Goal: Task Accomplishment & Management: Manage account settings

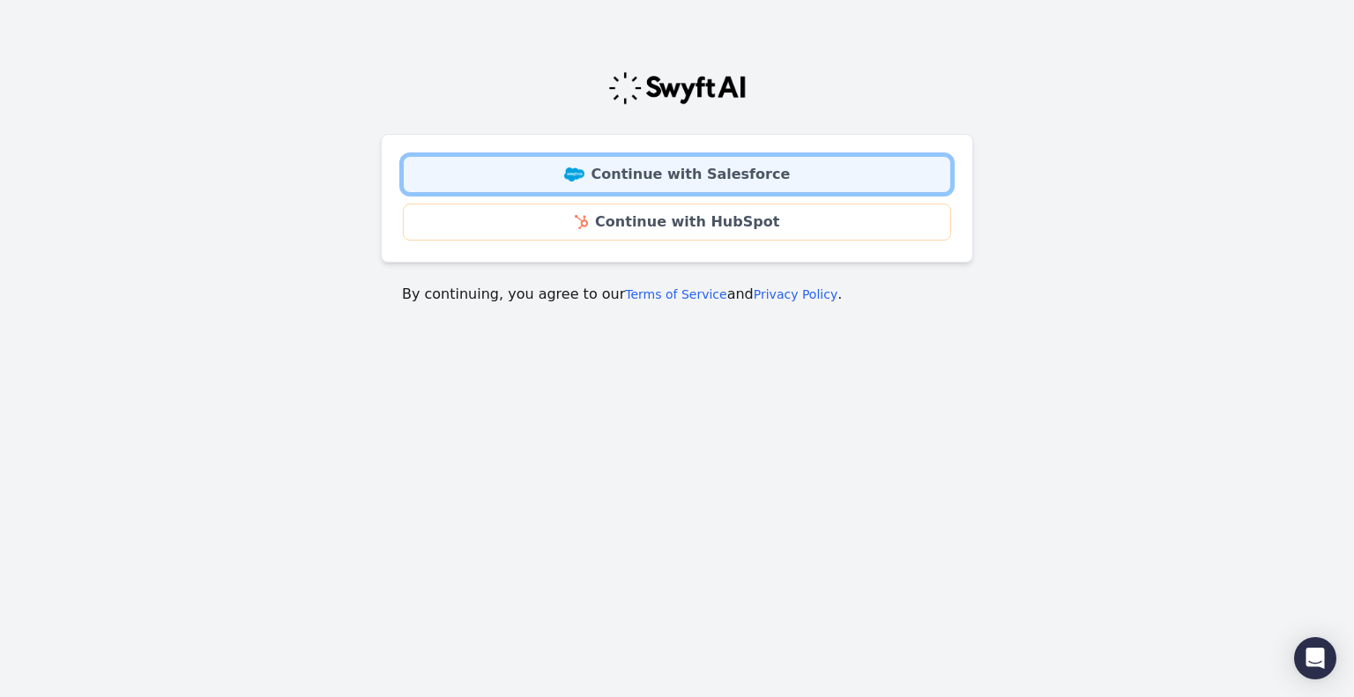
click at [575, 178] on link "Continue with Salesforce" at bounding box center [677, 174] width 548 height 37
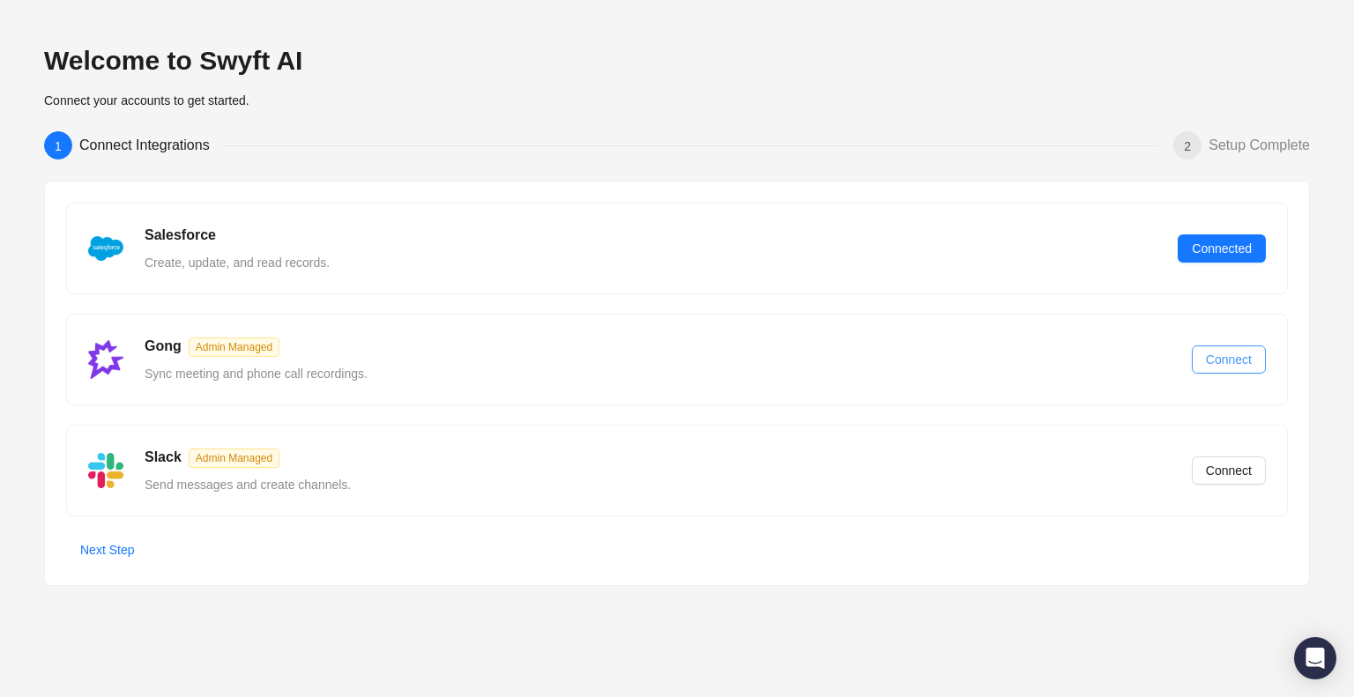
click at [1215, 363] on span "Connect" at bounding box center [1229, 359] width 46 height 19
click at [122, 545] on span "Next Step" at bounding box center [107, 549] width 54 height 19
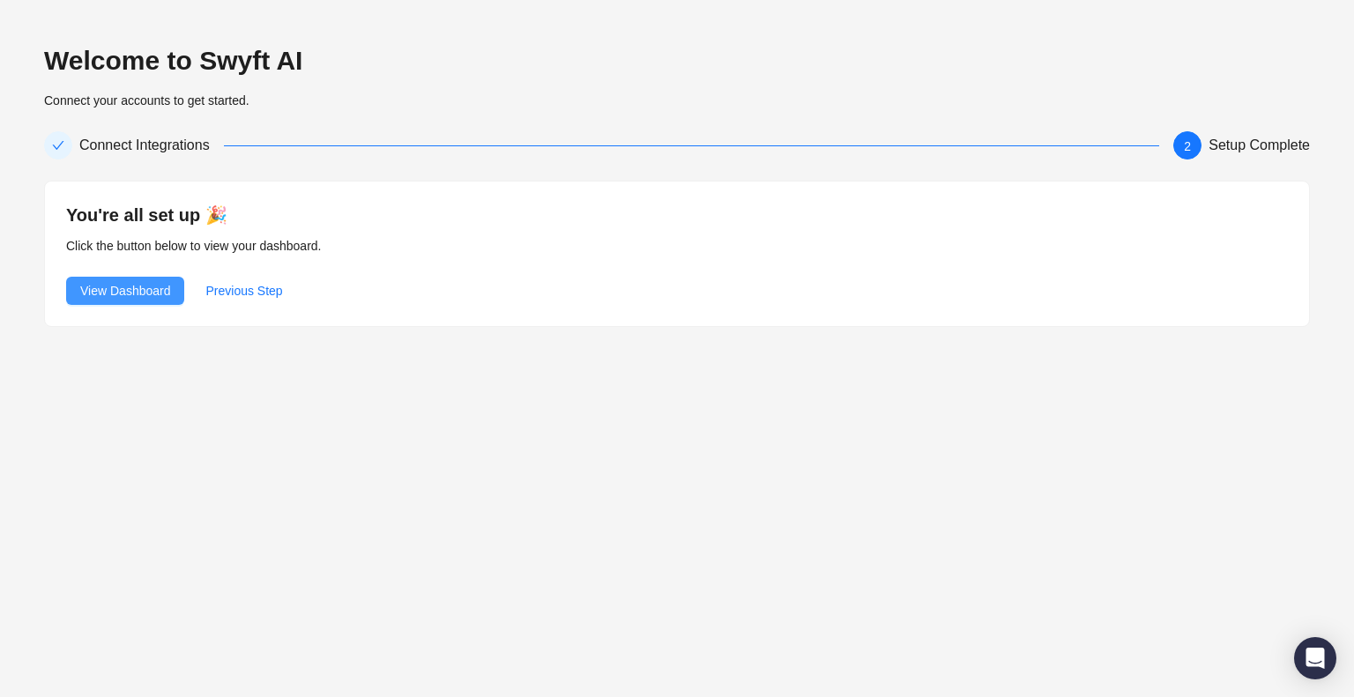
click at [110, 300] on span "View Dashboard" at bounding box center [125, 290] width 90 height 19
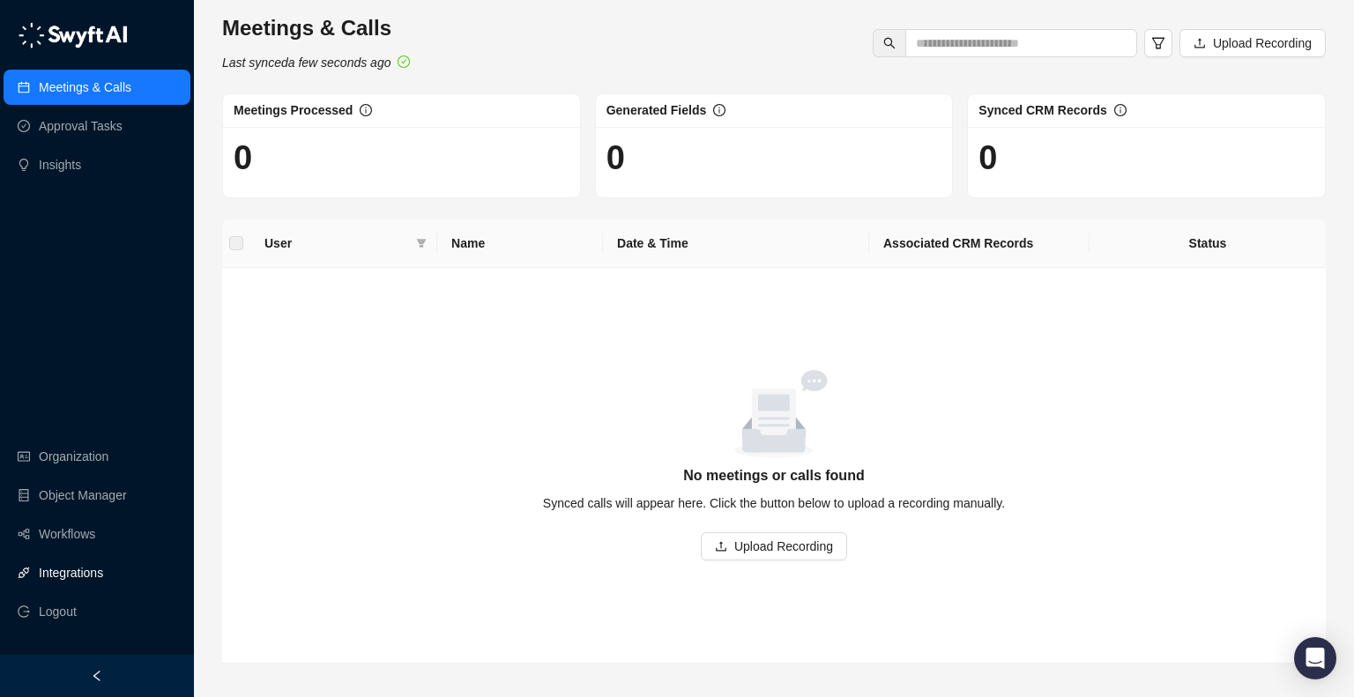
click at [96, 569] on link "Integrations" at bounding box center [71, 572] width 64 height 35
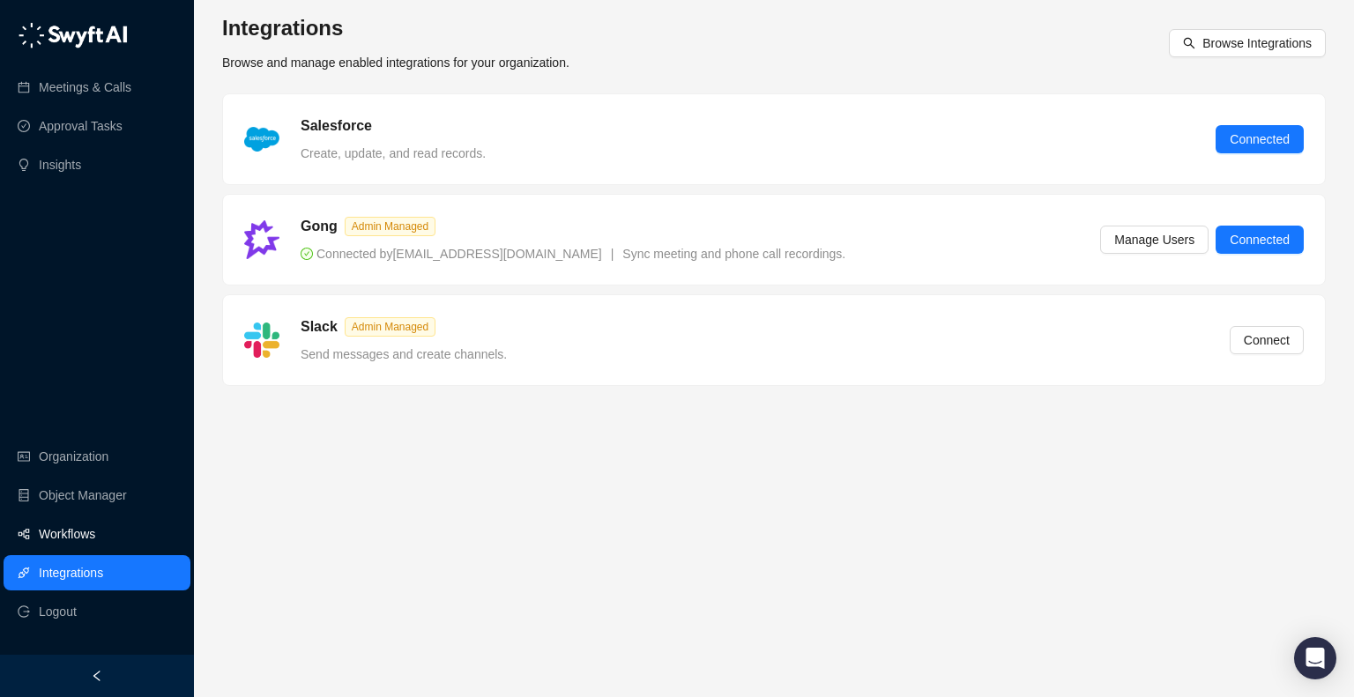
click at [69, 535] on link "Workflows" at bounding box center [67, 534] width 56 height 35
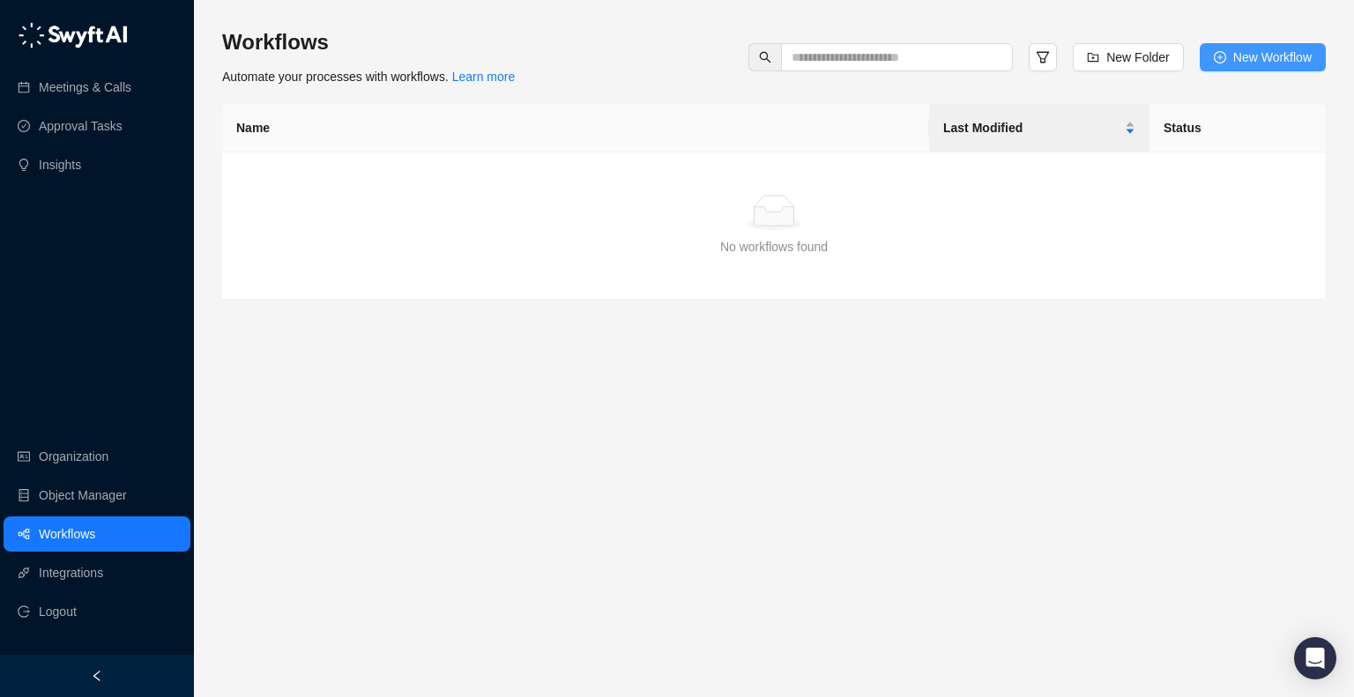
click at [1239, 59] on span "New Workflow" at bounding box center [1272, 57] width 78 height 19
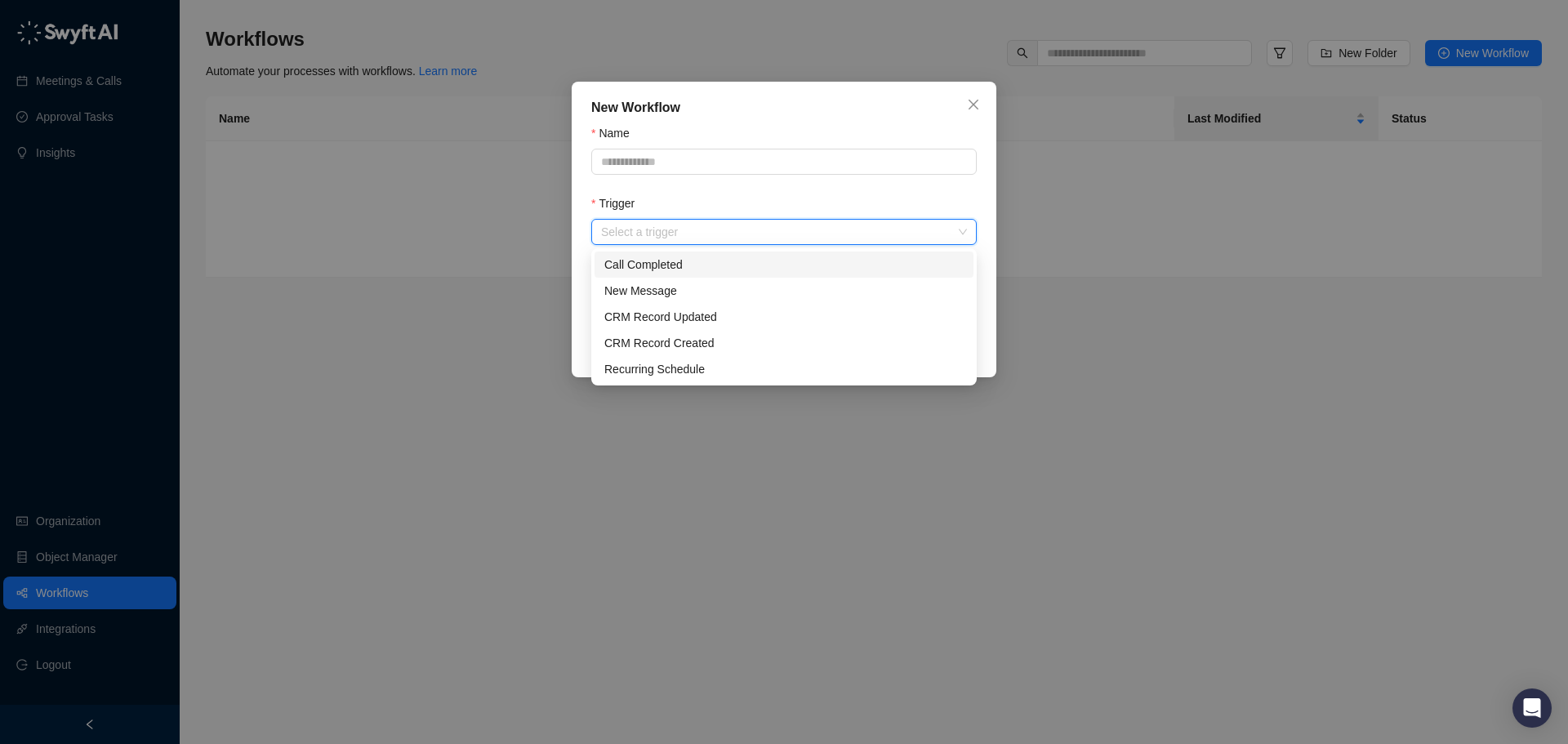
click at [651, 222] on input "Trigger" at bounding box center [779, 232] width 356 height 24
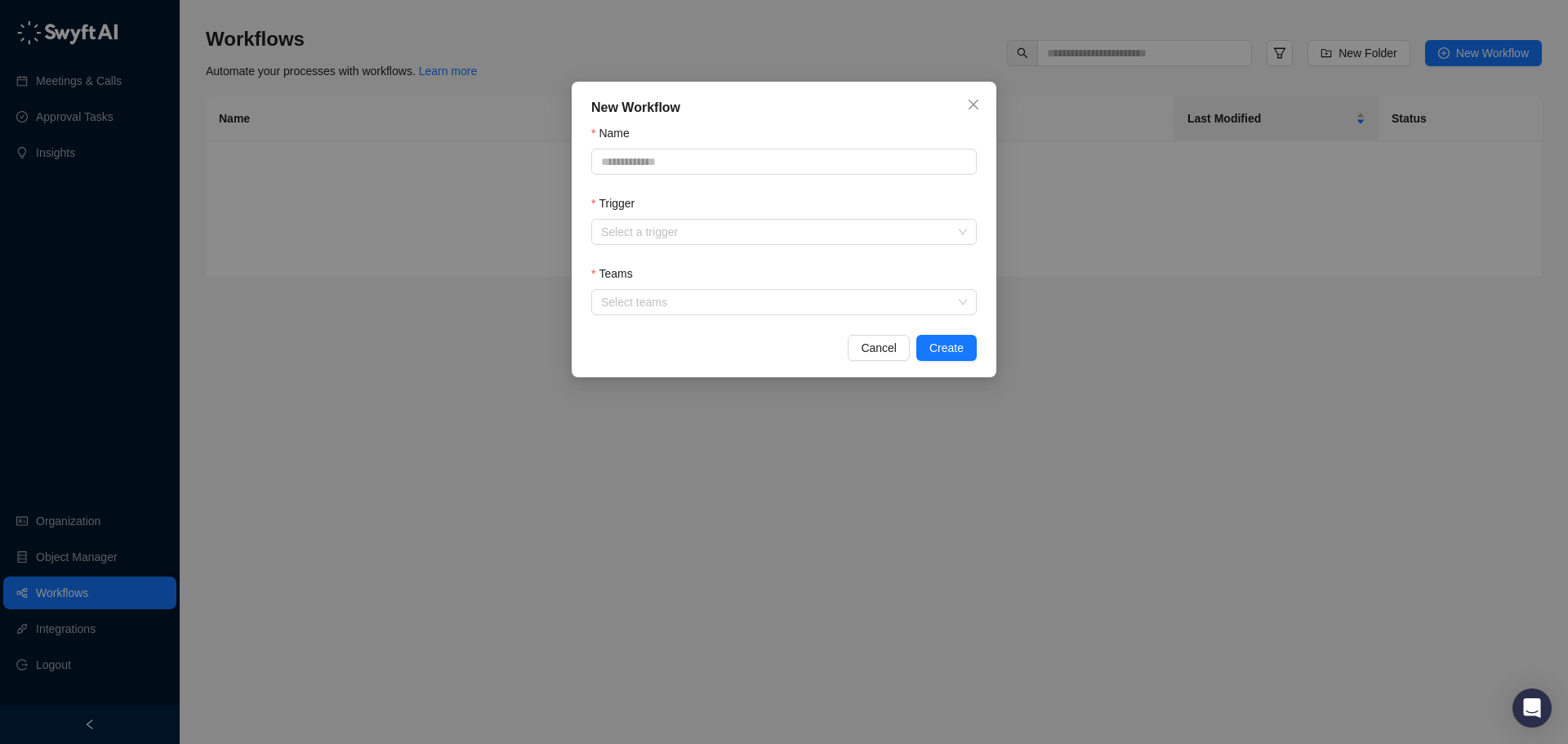
click at [679, 204] on div "Trigger" at bounding box center [784, 207] width 386 height 24
click at [644, 296] on div at bounding box center [776, 302] width 362 height 12
click at [651, 278] on div "Teams" at bounding box center [784, 277] width 386 height 24
click at [867, 344] on span "Cancel" at bounding box center [879, 347] width 36 height 18
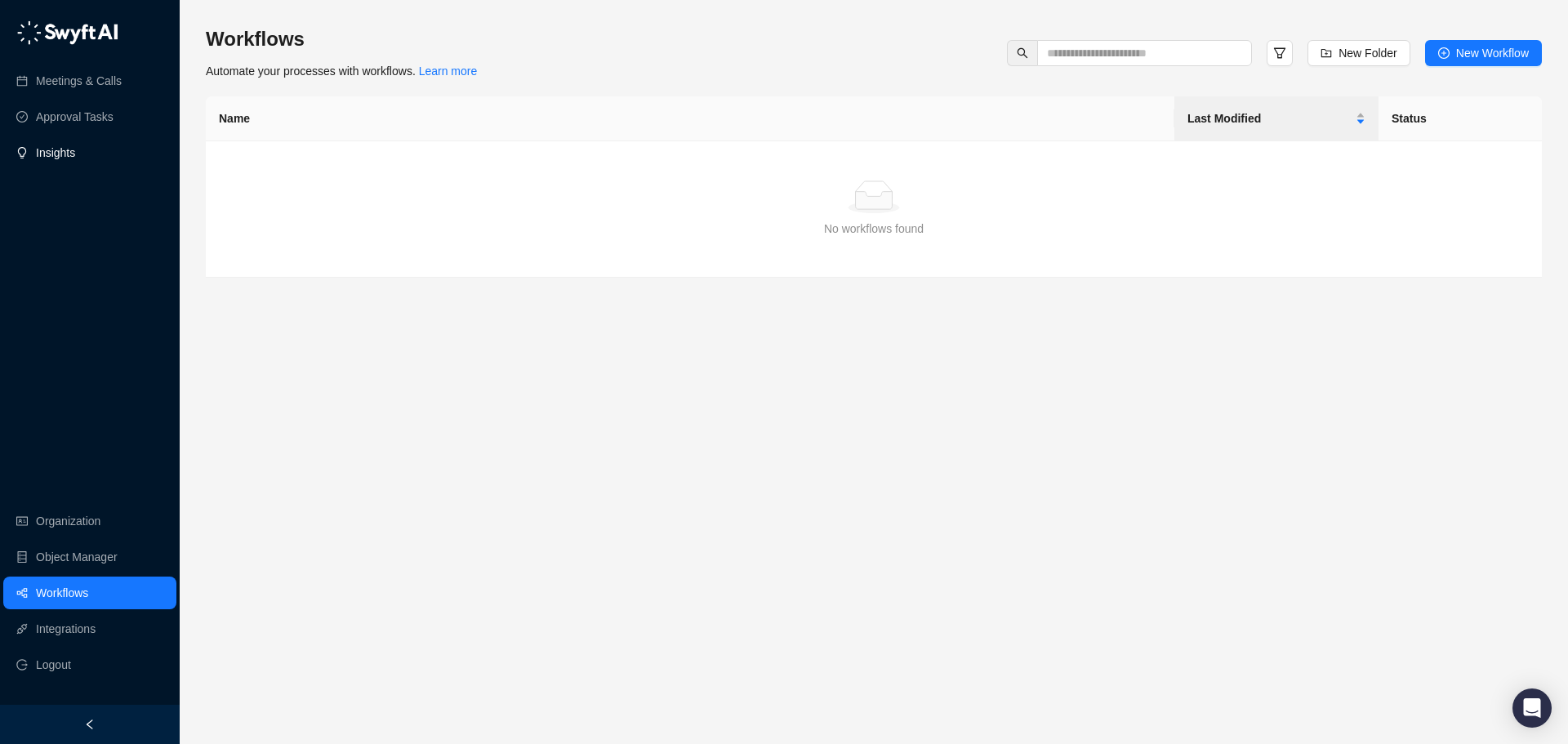
click at [73, 162] on link "Insights" at bounding box center [56, 152] width 39 height 32
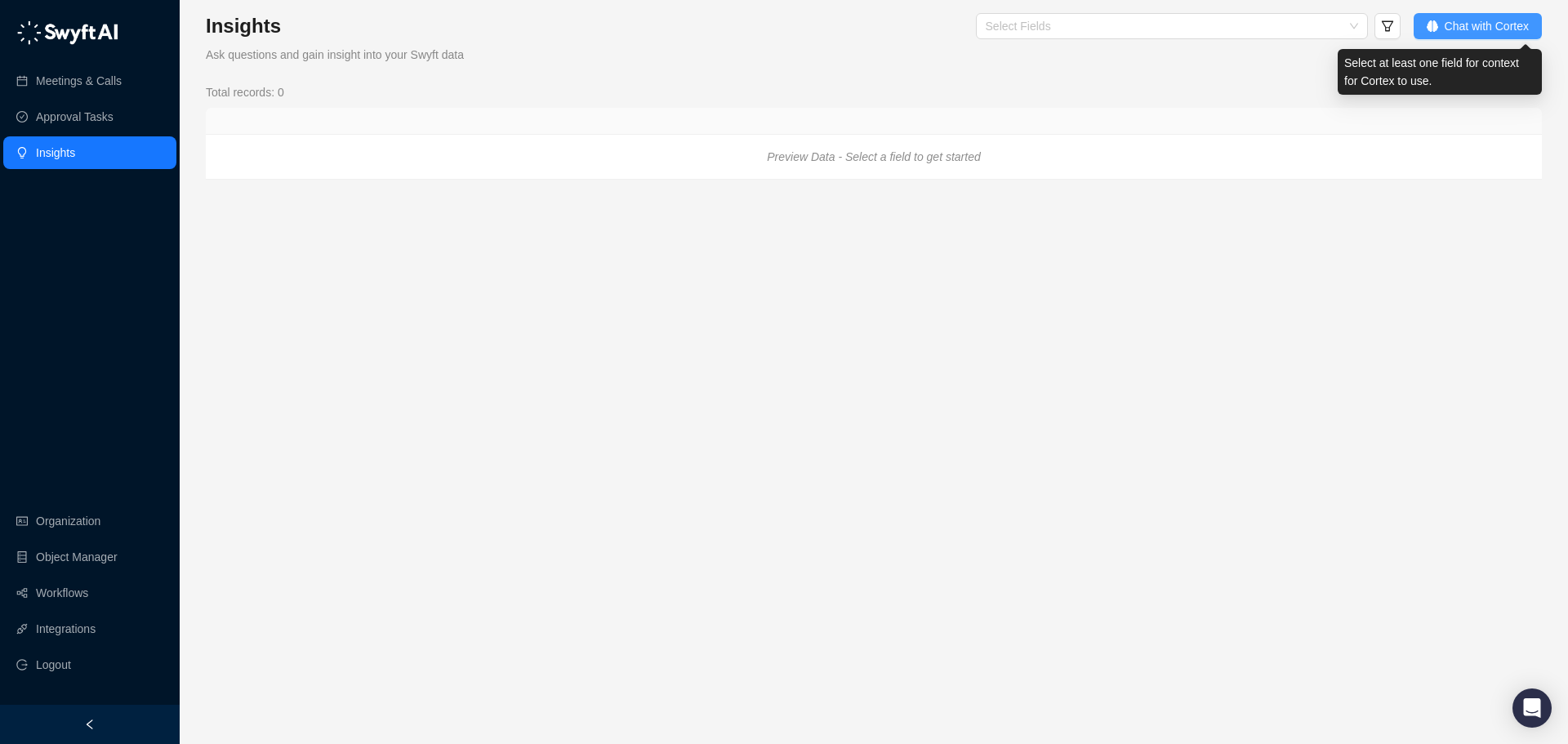
click at [1254, 30] on span "Chat with Cortex" at bounding box center [1486, 26] width 84 height 18
click at [1254, 23] on span "Chat with Cortex" at bounding box center [1486, 26] width 84 height 18
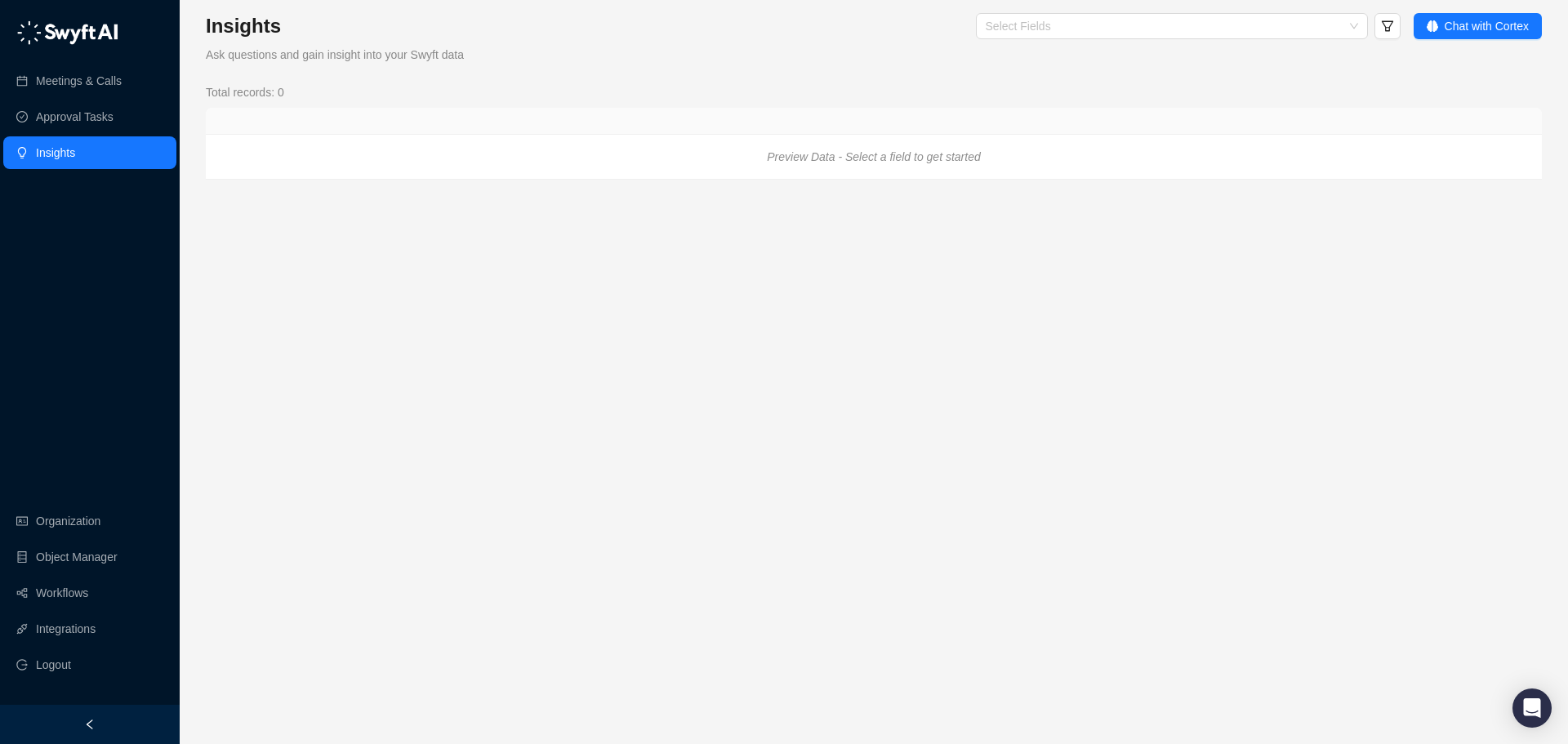
click at [1093, 184] on main "Insights Ask questions and gain insight into your Swyft data Select Fields Chat…" at bounding box center [874, 372] width 1336 height 718
click at [97, 86] on link "Meetings & Calls" at bounding box center [79, 81] width 86 height 32
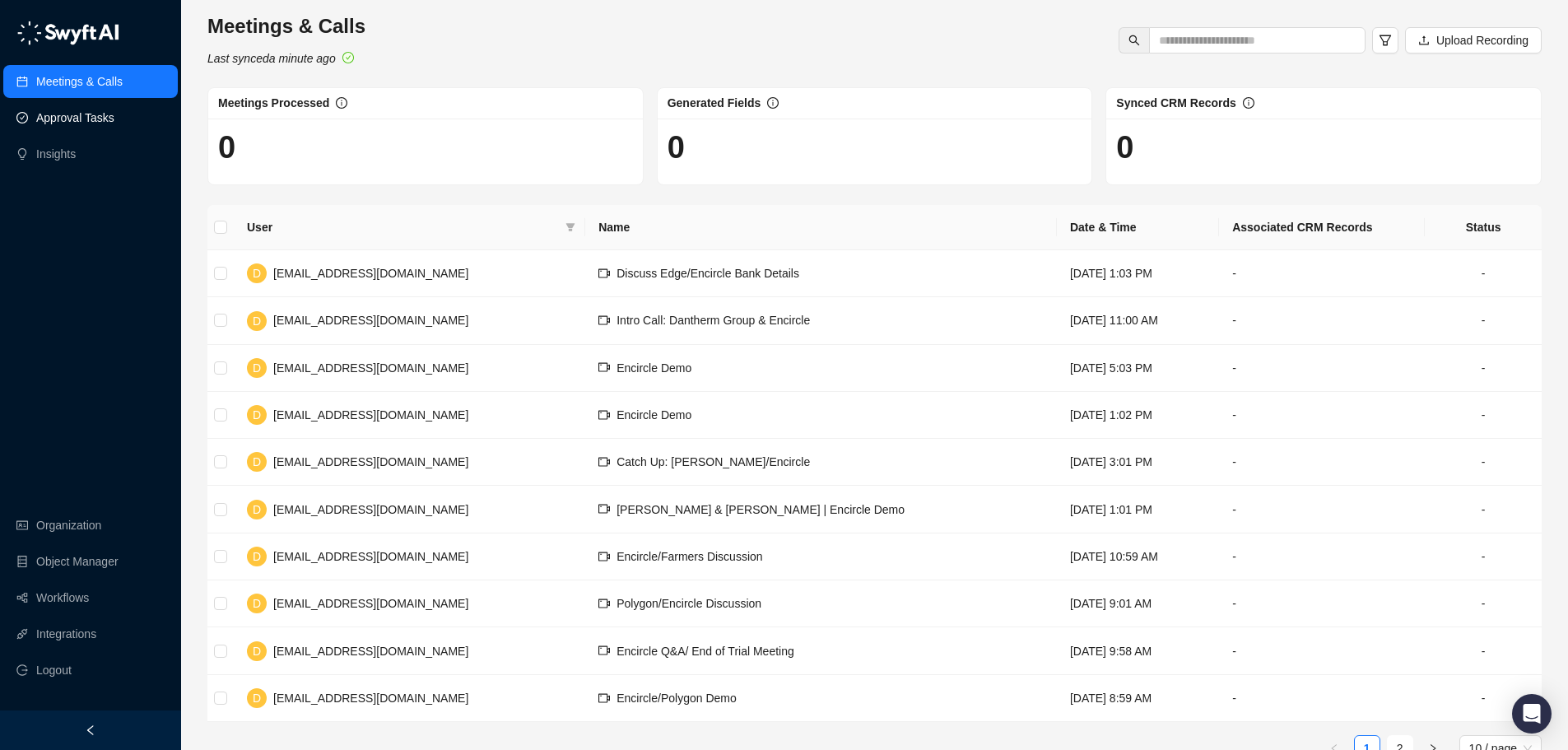
click at [97, 112] on link "Approval Tasks" at bounding box center [76, 117] width 78 height 33
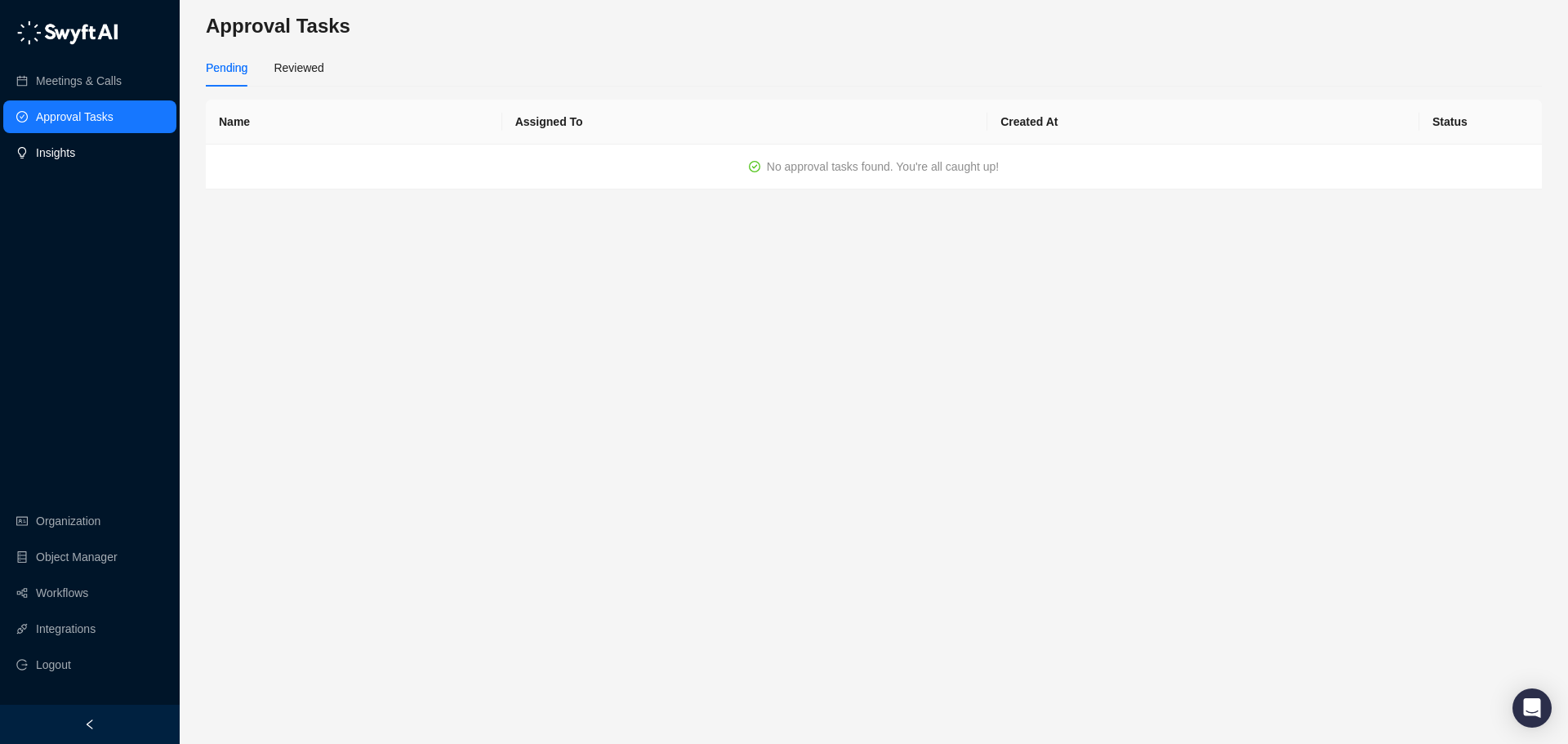
click at [75, 144] on link "Insights" at bounding box center [56, 152] width 39 height 32
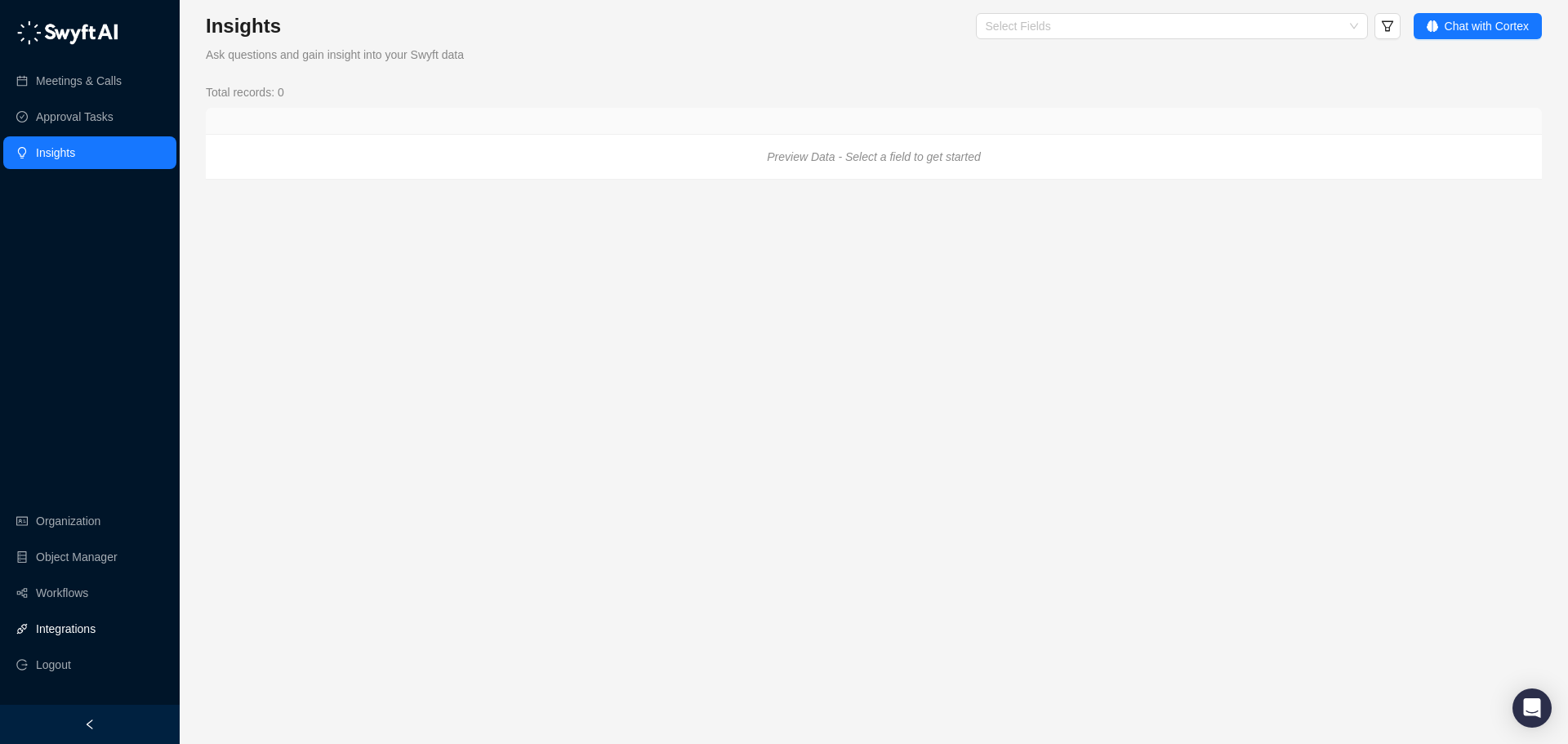
click at [80, 629] on link "Integrations" at bounding box center [66, 628] width 59 height 32
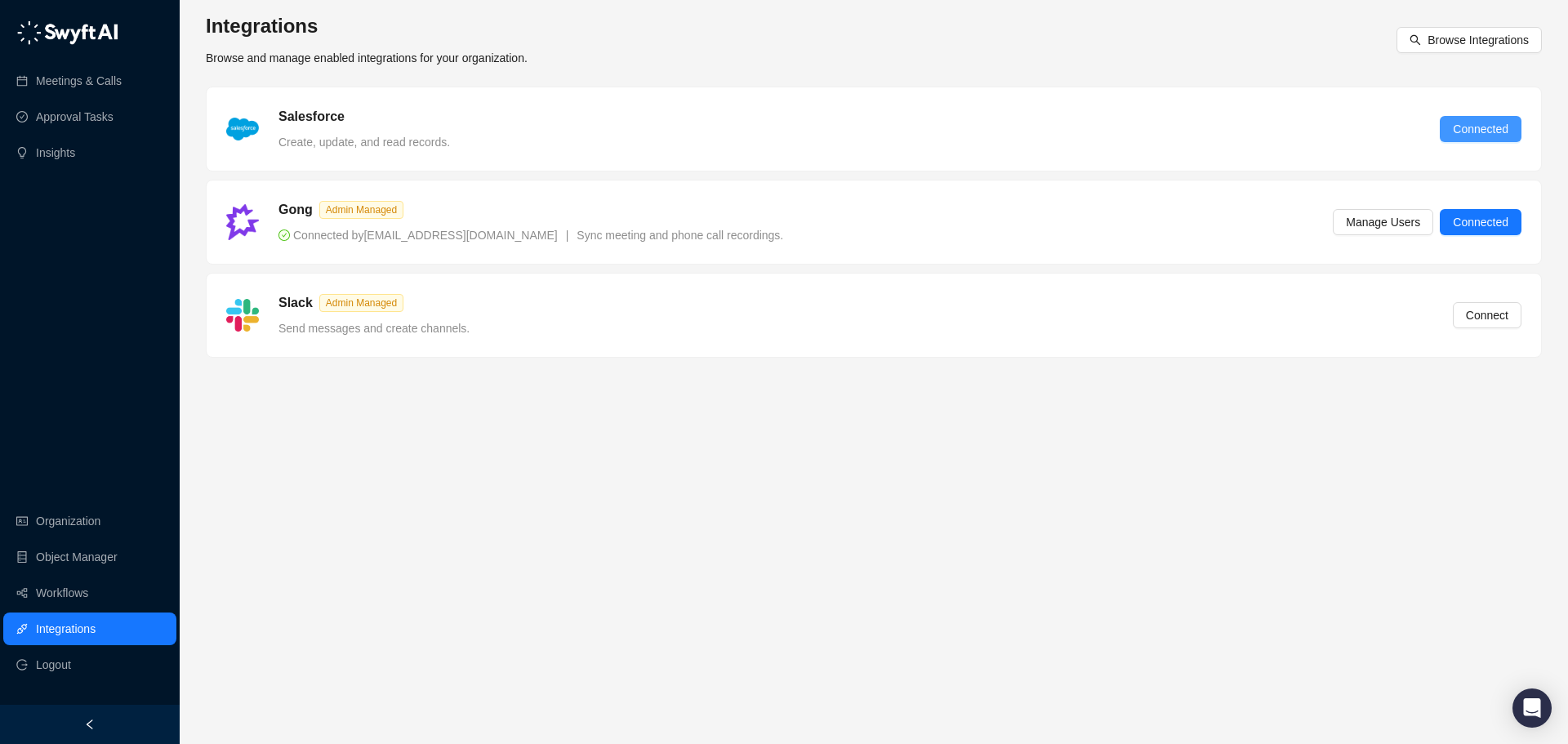
click at [1254, 120] on span "Connected" at bounding box center [1481, 129] width 56 height 18
click at [1495, 134] on span "Connected" at bounding box center [1481, 129] width 56 height 18
click at [1498, 140] on button "Connected" at bounding box center [1481, 129] width 82 height 26
click at [105, 548] on link "Object Manager" at bounding box center [77, 557] width 82 height 32
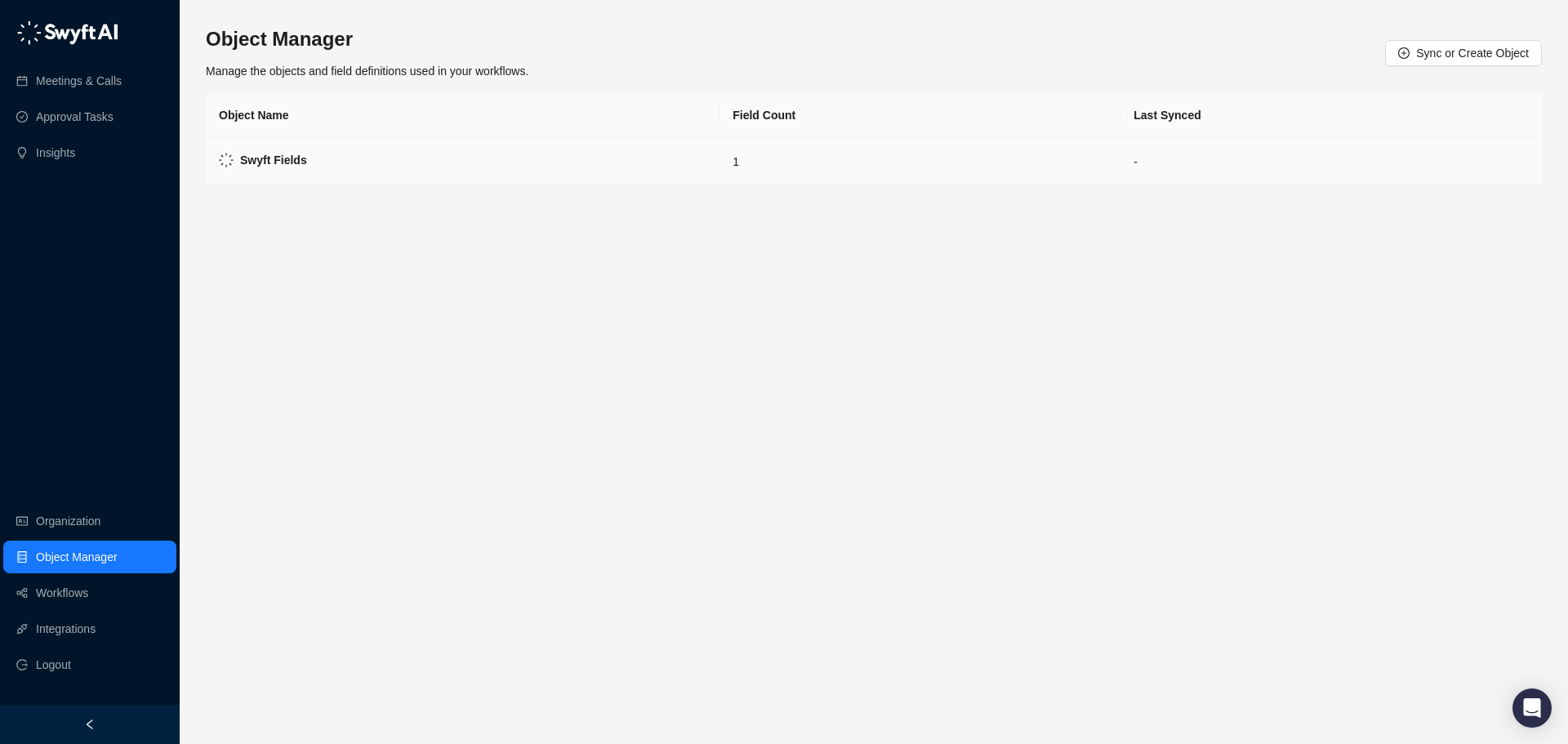
click at [247, 164] on strong "Swyft Fields" at bounding box center [273, 160] width 67 height 13
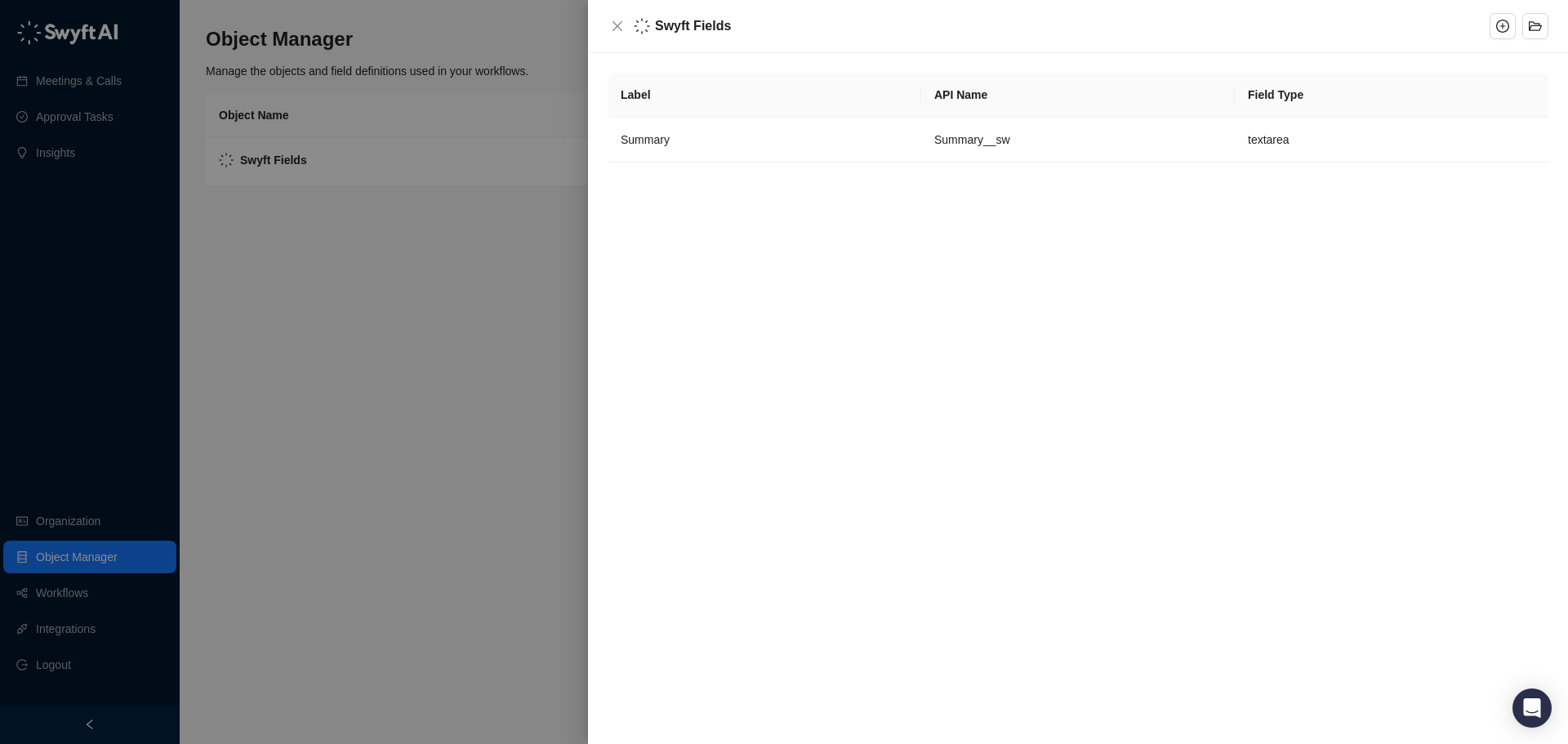
click at [247, 300] on div at bounding box center [784, 372] width 1568 height 744
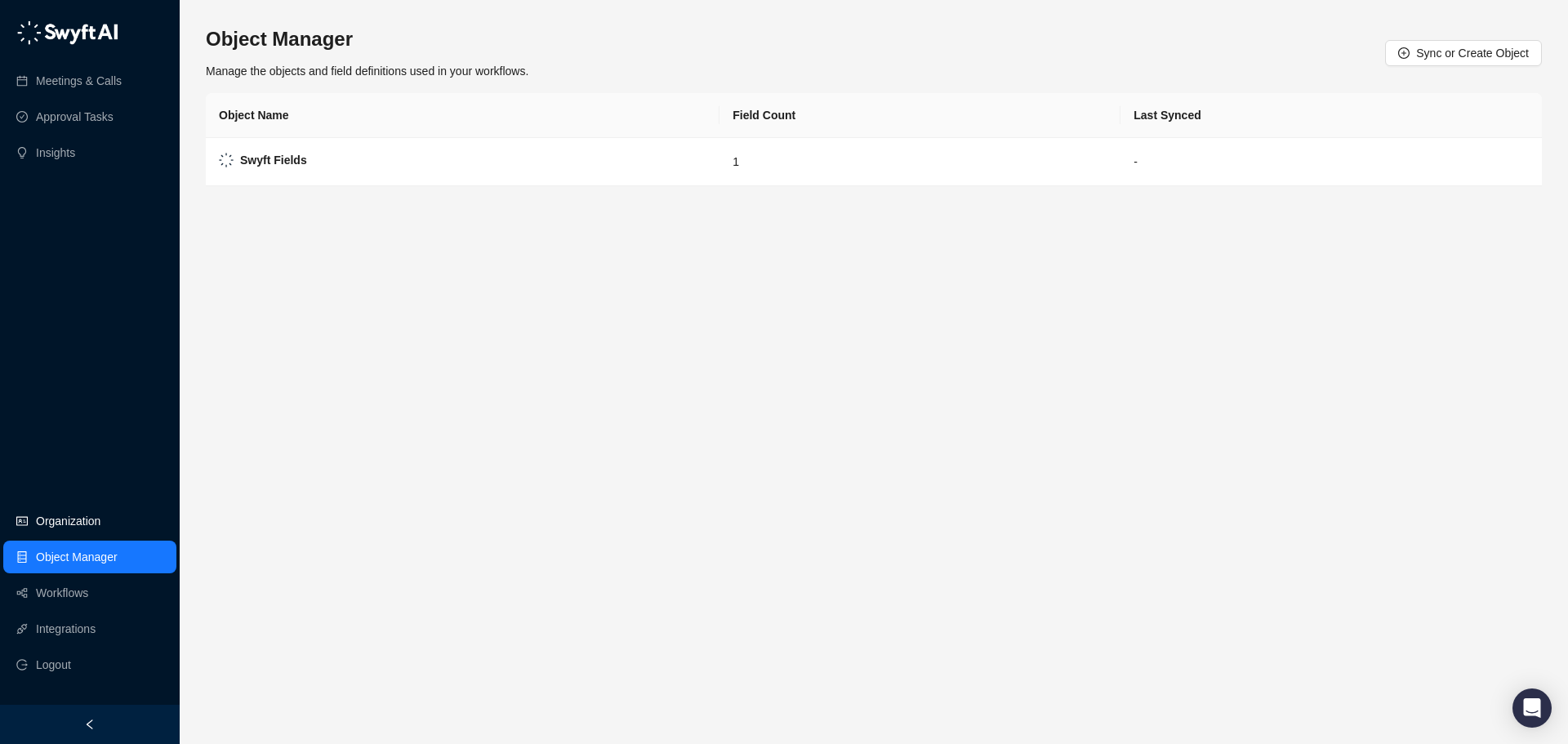
click at [87, 524] on link "Organization" at bounding box center [69, 521] width 65 height 32
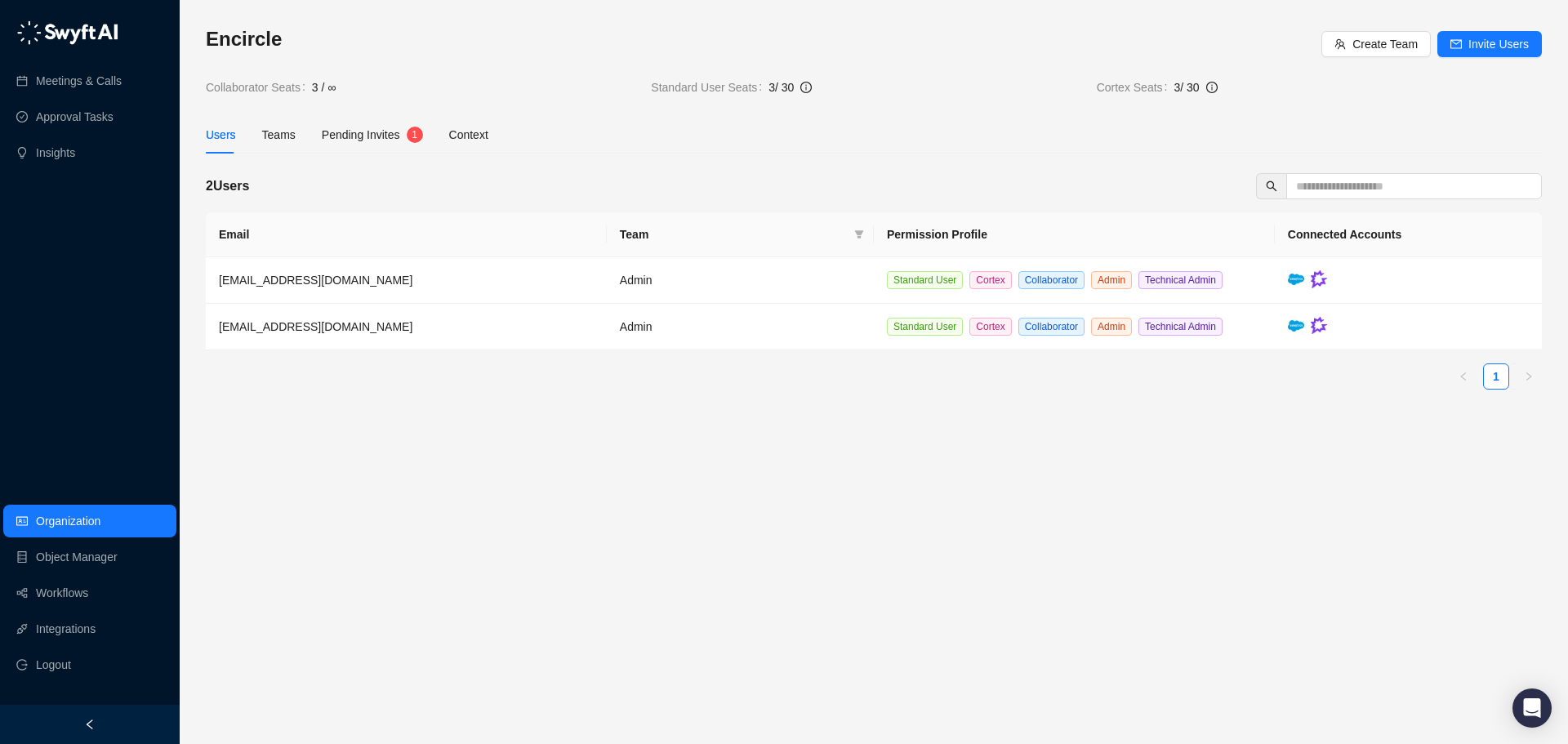
click at [378, 130] on span "Pending Invites" at bounding box center [360, 134] width 79 height 13
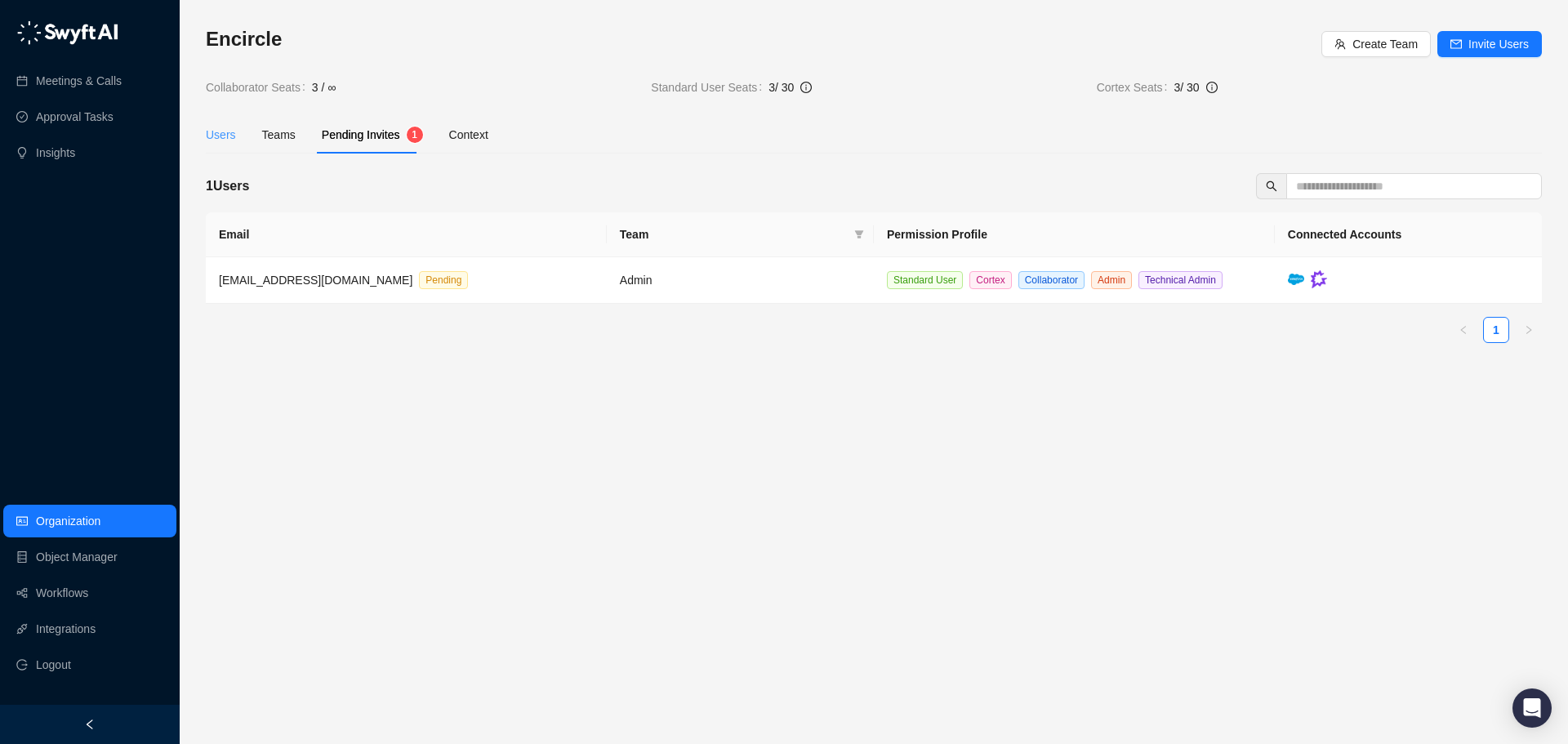
click at [224, 150] on div "Users" at bounding box center [221, 134] width 31 height 38
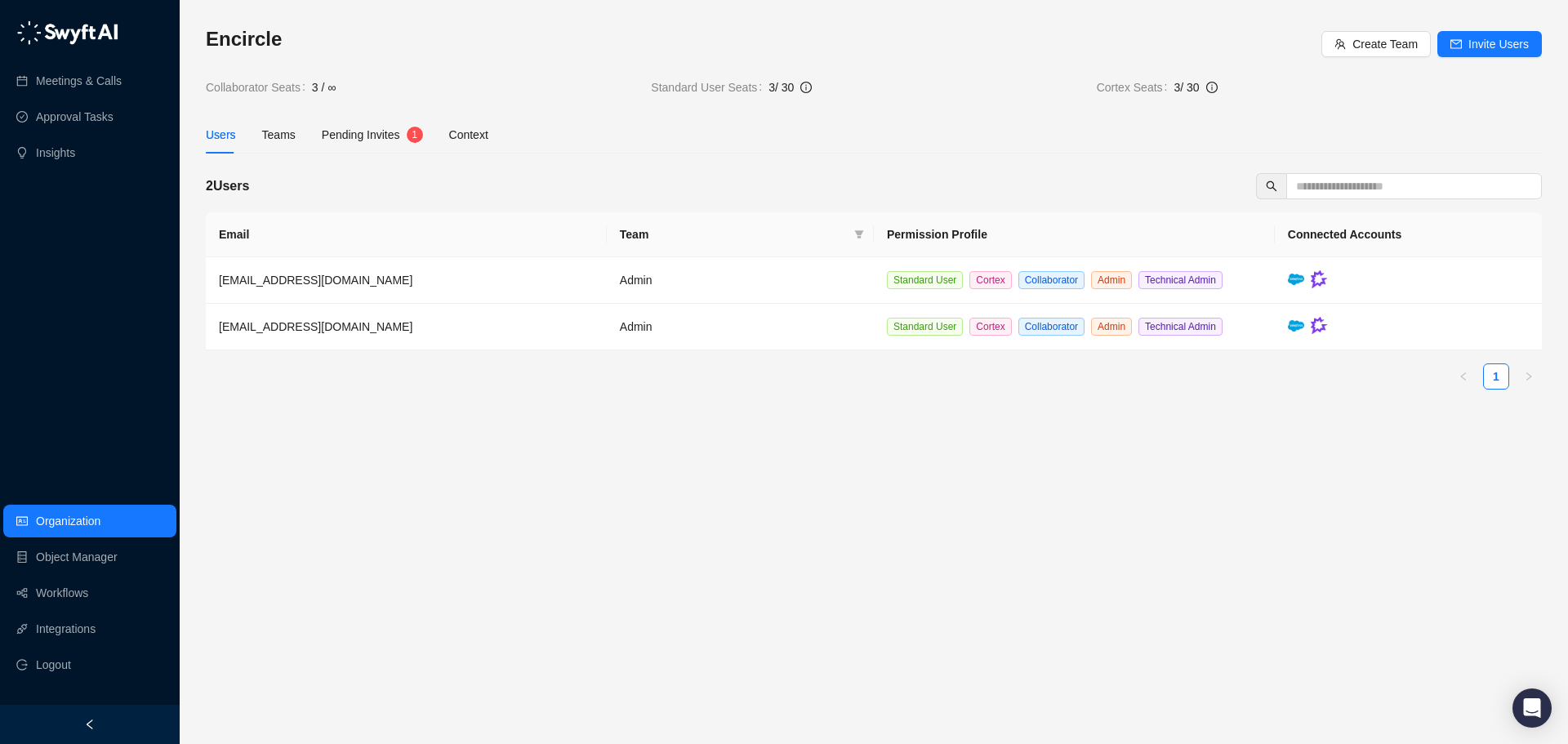
click at [327, 139] on span "Pending Invites" at bounding box center [360, 134] width 79 height 13
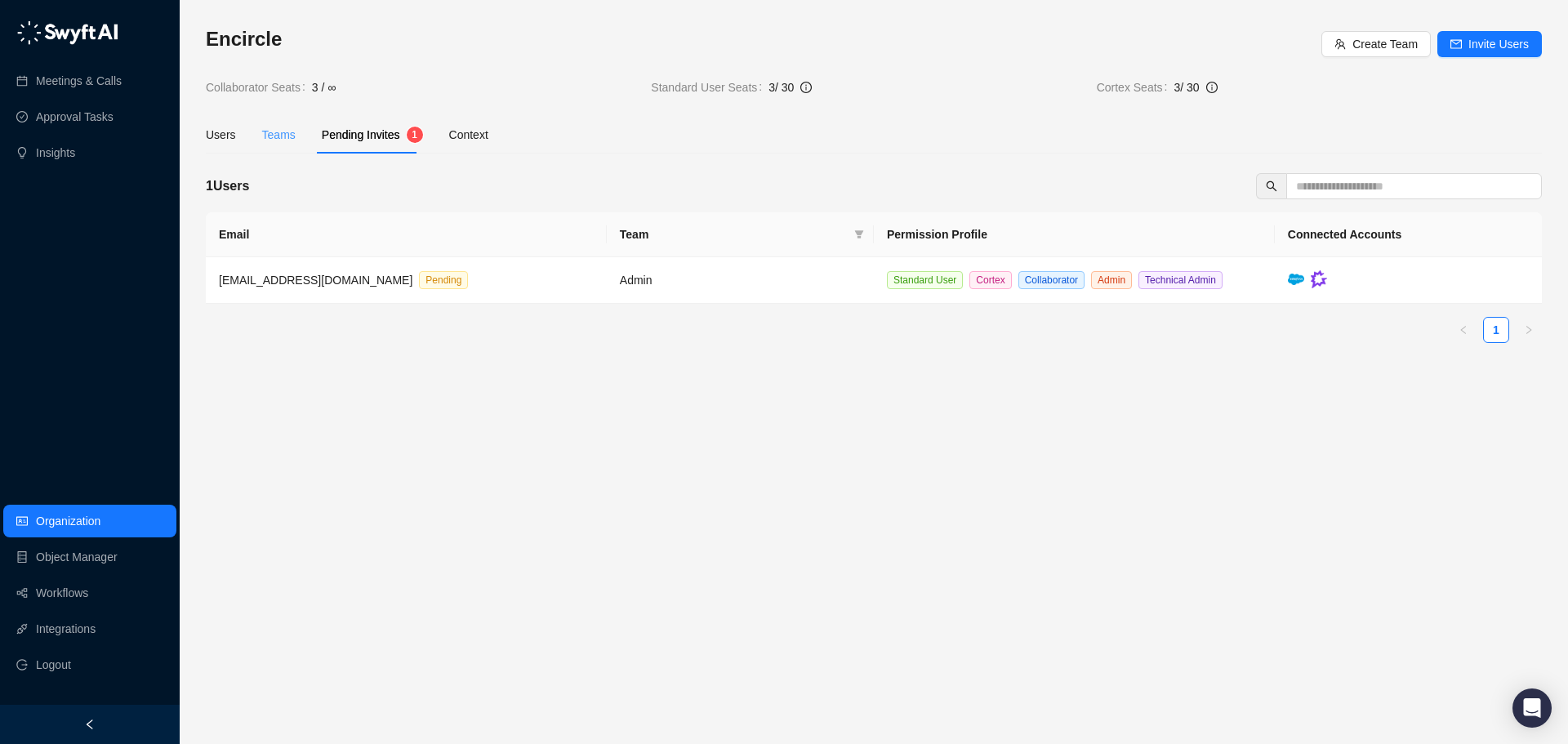
click at [286, 144] on div "Teams" at bounding box center [279, 134] width 33 height 38
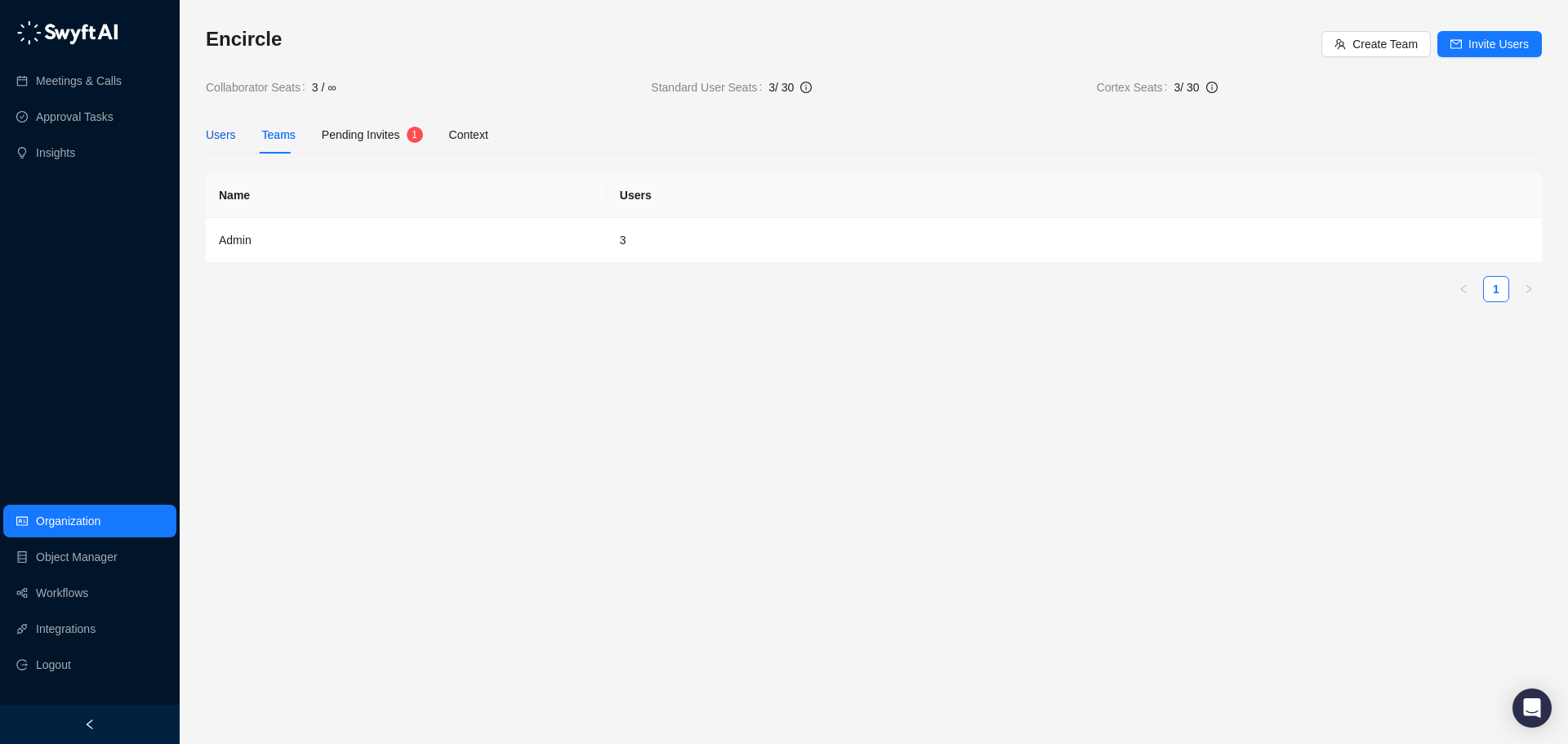
click at [231, 136] on div "Users" at bounding box center [221, 134] width 31 height 18
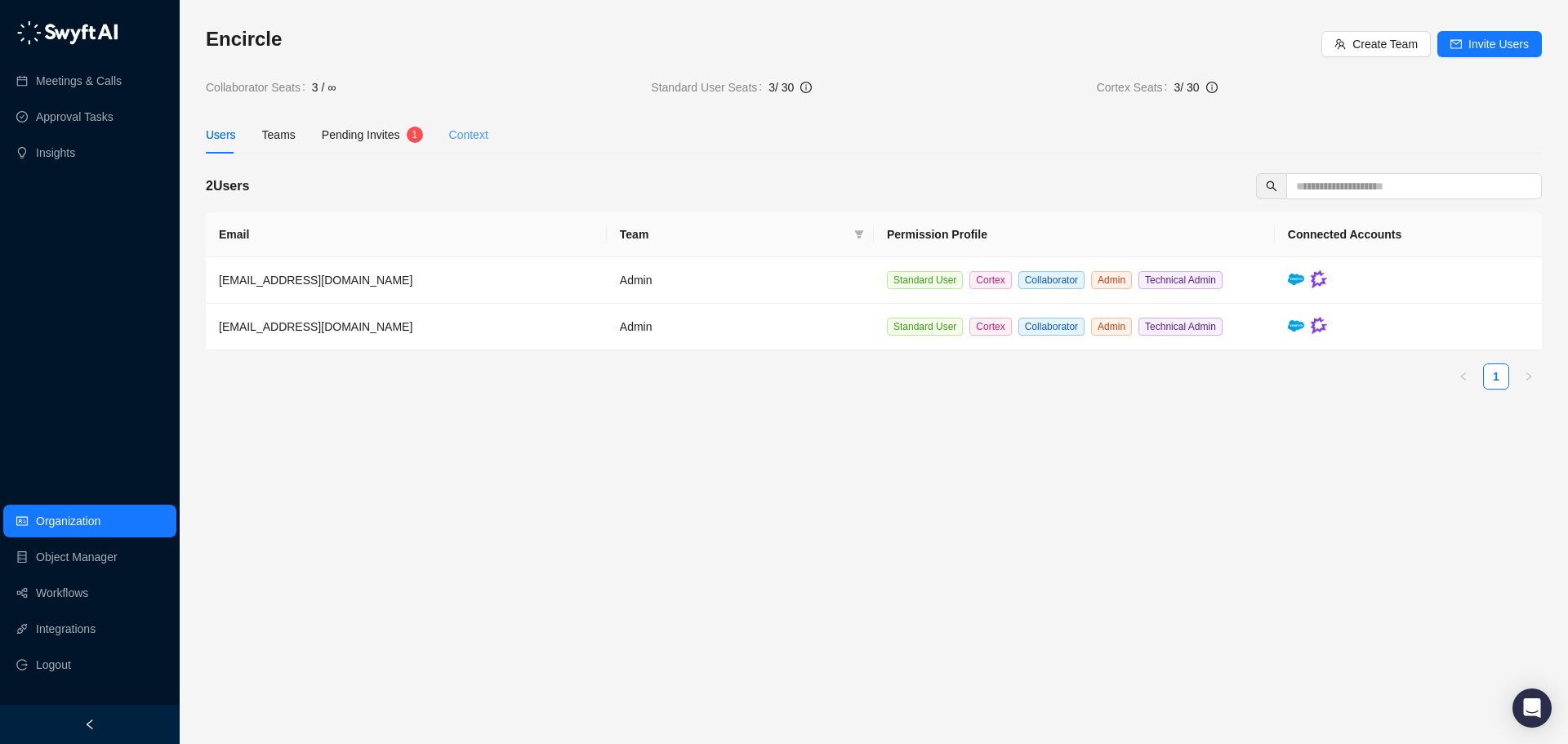
click at [456, 145] on div "Context" at bounding box center [469, 134] width 39 height 38
